Goal: Task Accomplishment & Management: Use online tool/utility

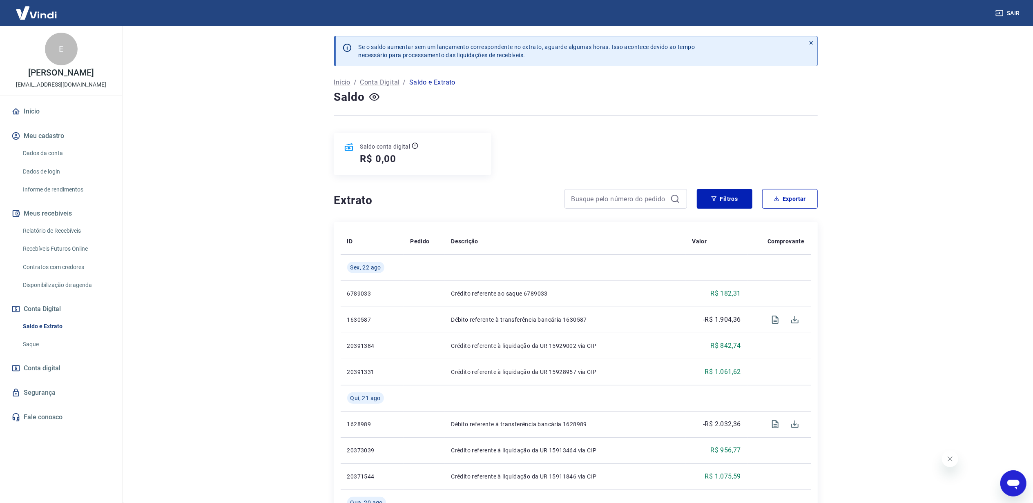
drag, startPoint x: 34, startPoint y: 340, endPoint x: 40, endPoint y: 327, distance: 14.3
click at [34, 340] on link "Saque" at bounding box center [66, 344] width 93 height 17
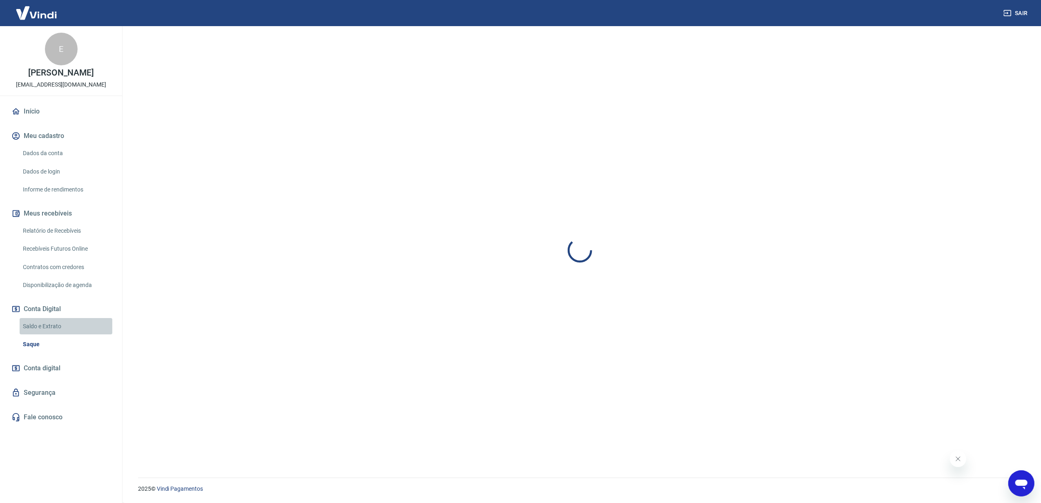
click at [40, 326] on link "Saldo e Extrato" at bounding box center [66, 326] width 93 height 17
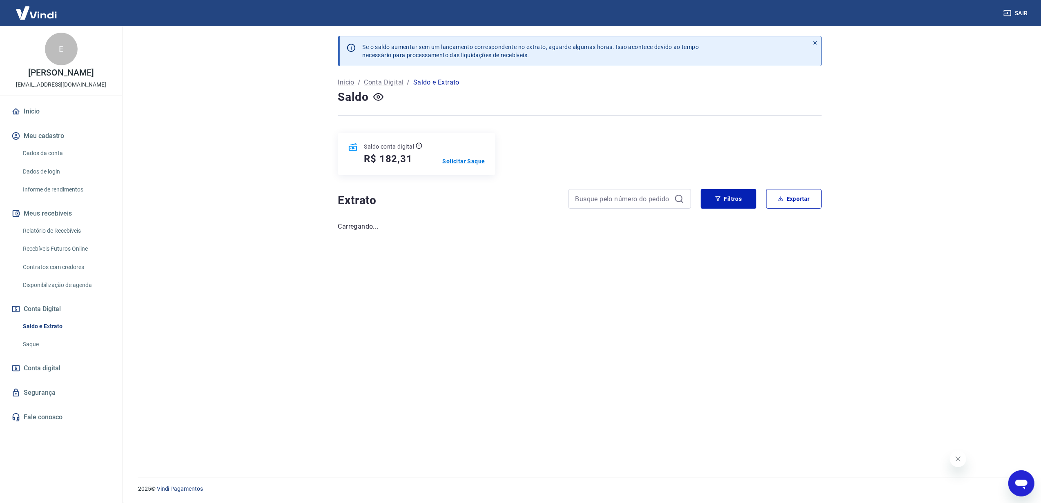
click at [479, 163] on p "Solicitar Saque" at bounding box center [464, 161] width 42 height 8
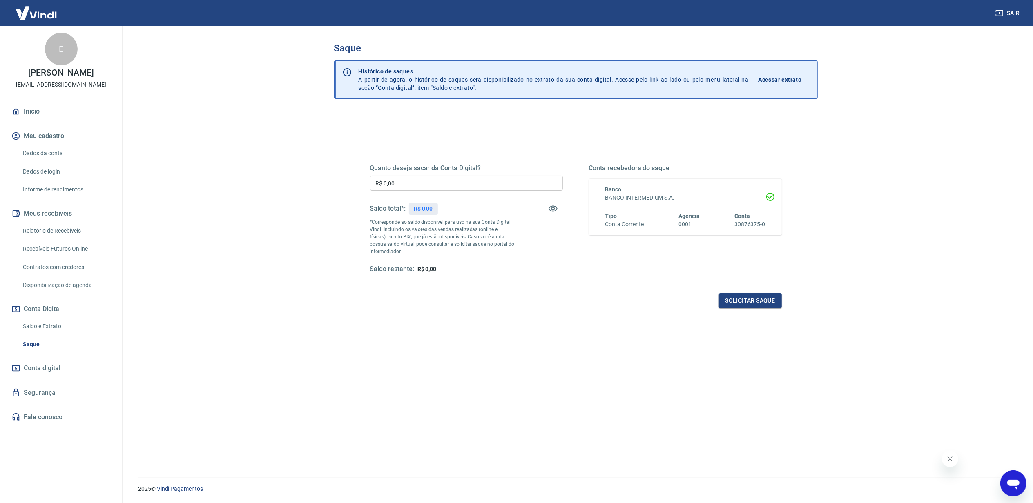
click at [401, 188] on input "R$ 0,00" at bounding box center [466, 183] width 193 height 15
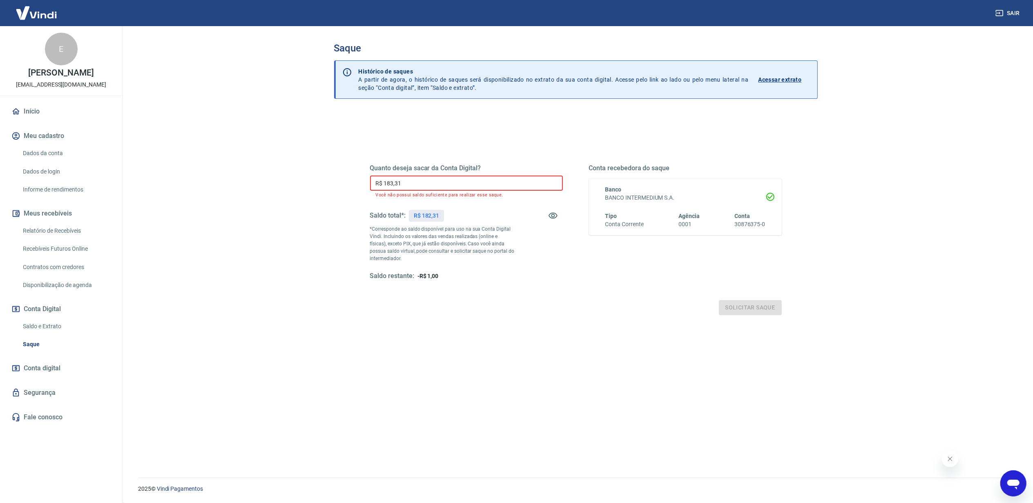
click at [388, 183] on input "R$ 183,31" at bounding box center [466, 183] width 193 height 15
click at [389, 182] on input "R$ 183,31" at bounding box center [466, 183] width 193 height 15
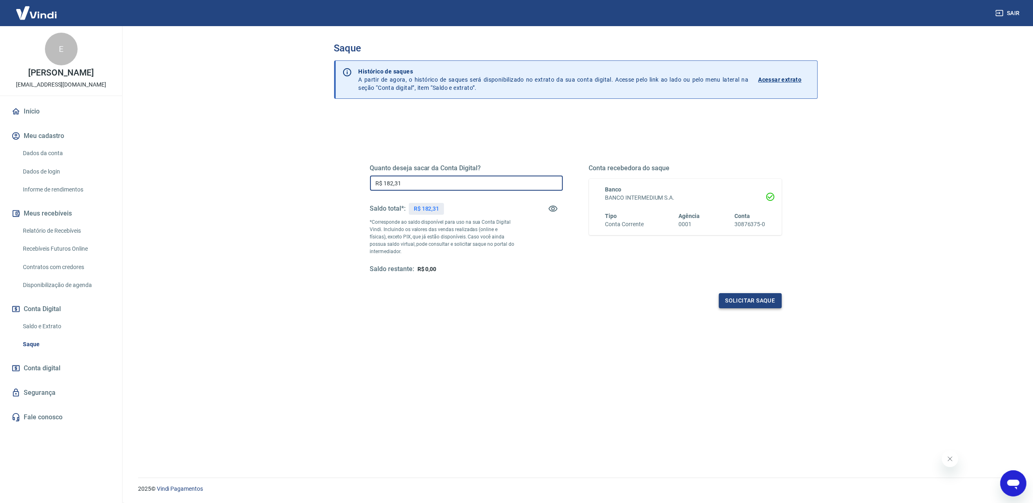
type input "R$ 182,31"
click at [769, 303] on button "Solicitar saque" at bounding box center [750, 300] width 63 height 15
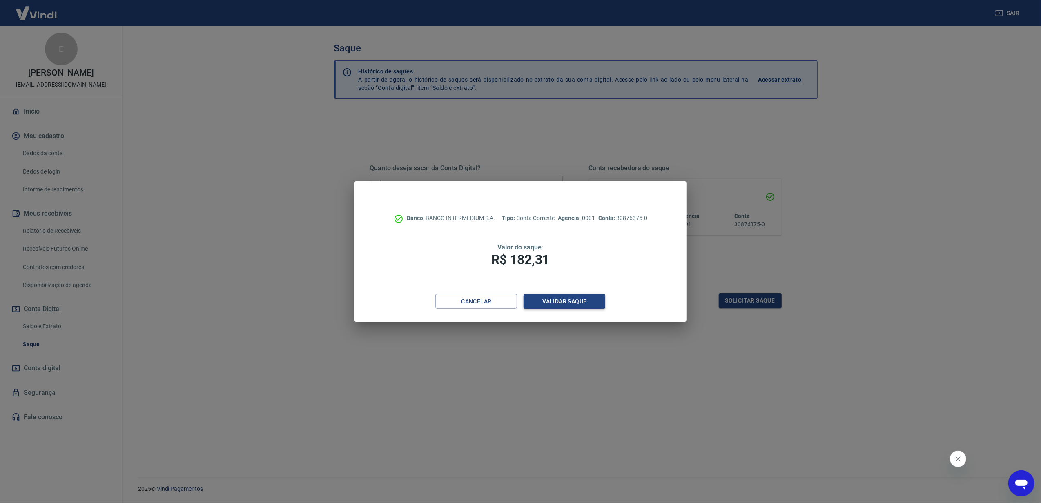
click at [603, 299] on button "Validar saque" at bounding box center [564, 301] width 82 height 15
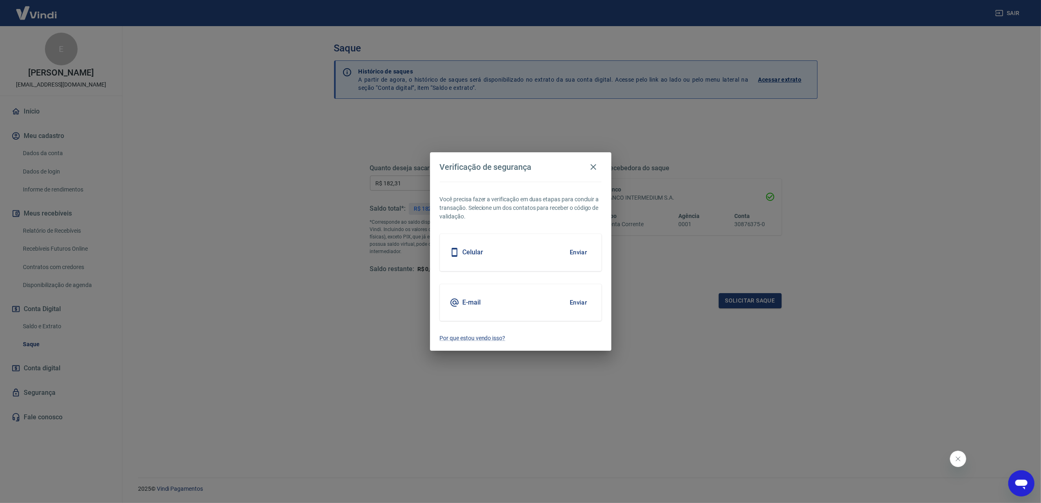
click at [568, 251] on button "Enviar" at bounding box center [578, 252] width 27 height 17
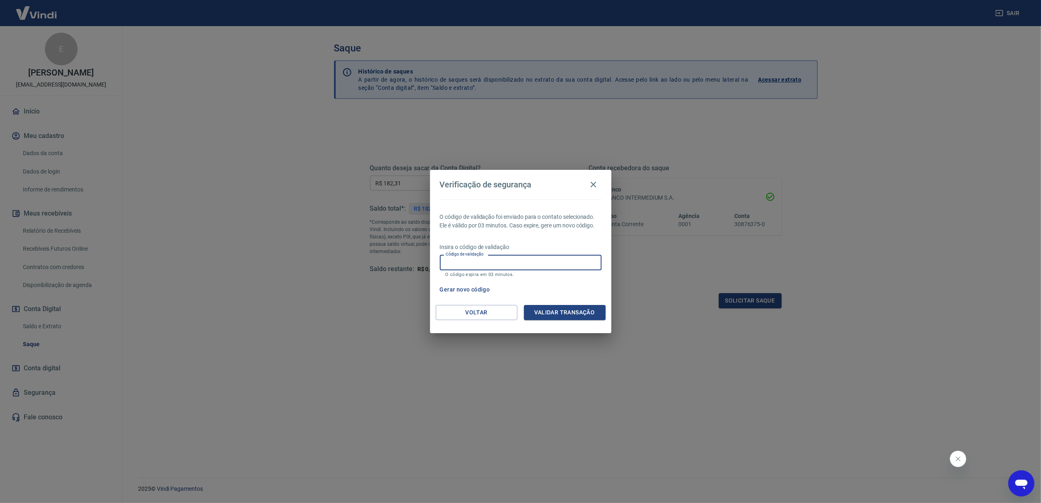
click at [550, 260] on input "Código de validação" at bounding box center [521, 262] width 162 height 15
type input "405137"
click at [573, 309] on button "Validar transação" at bounding box center [565, 312] width 82 height 15
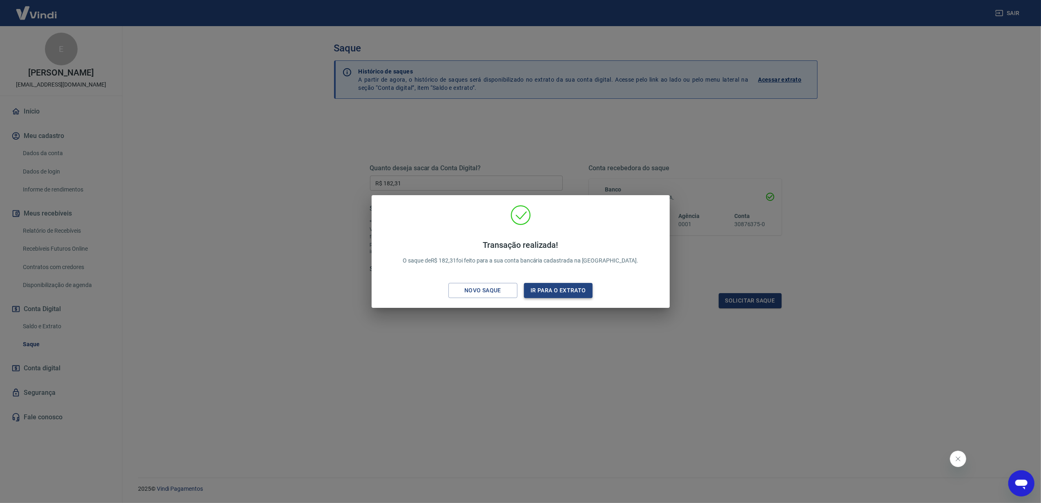
click at [570, 291] on button "Ir para o extrato" at bounding box center [558, 290] width 69 height 15
